Goal: Task Accomplishment & Management: Manage account settings

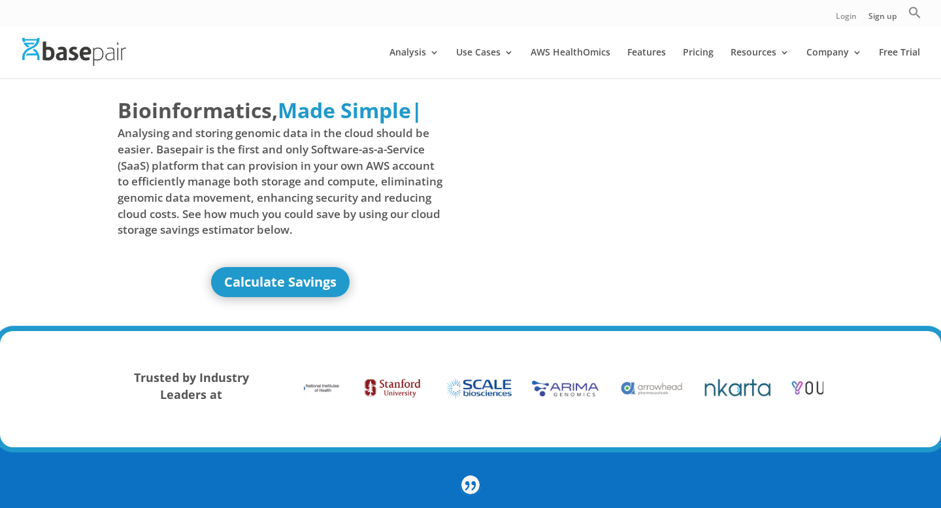
click at [840, 23] on link "Login" at bounding box center [846, 19] width 21 height 14
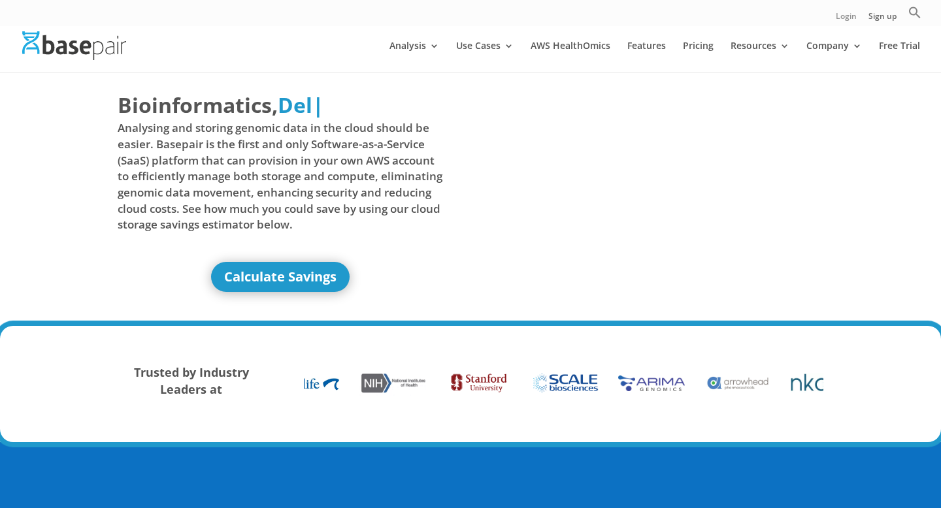
click at [842, 22] on link "Login" at bounding box center [846, 19] width 21 height 14
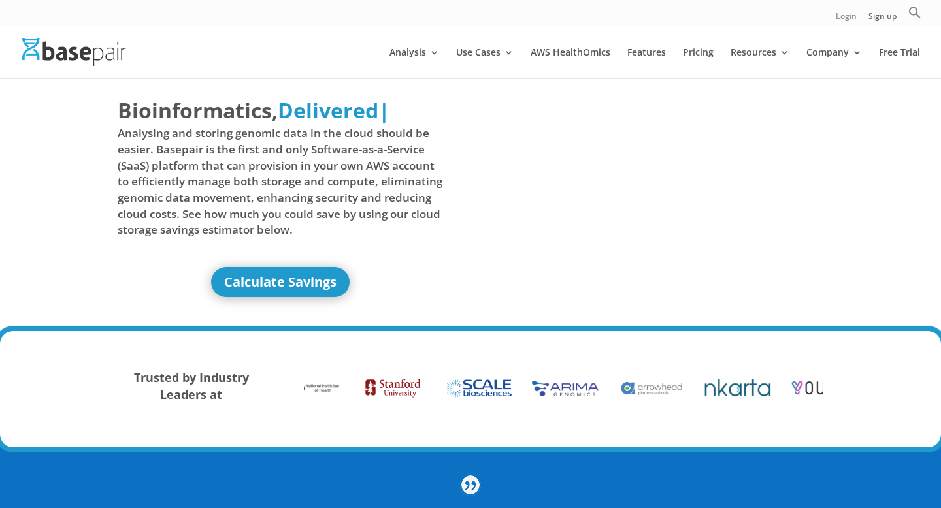
click at [838, 18] on link "Login" at bounding box center [846, 19] width 21 height 14
